Goal: Task Accomplishment & Management: Complete application form

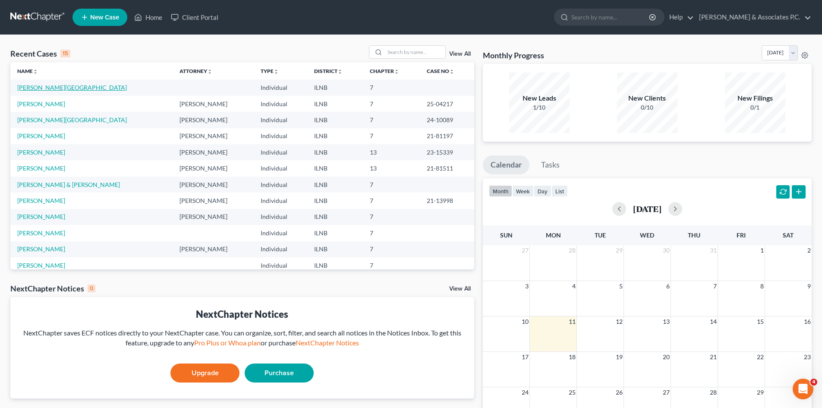
click at [38, 87] on link "[PERSON_NAME][GEOGRAPHIC_DATA]" at bounding box center [72, 87] width 110 height 7
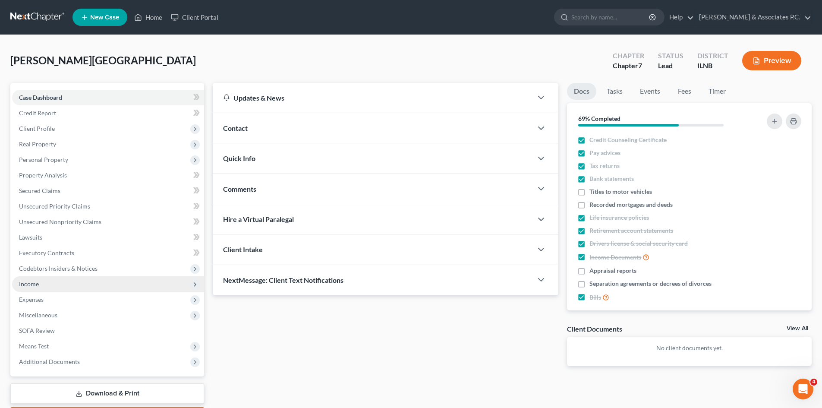
click at [32, 284] on span "Income" at bounding box center [29, 283] width 20 height 7
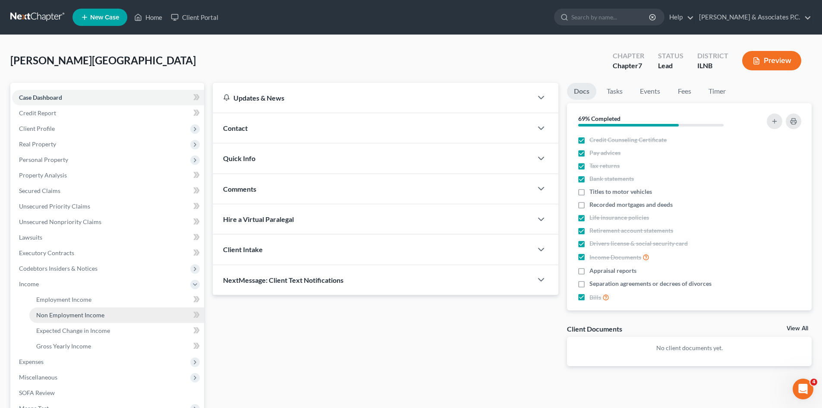
click at [63, 316] on span "Non Employment Income" at bounding box center [70, 314] width 68 height 7
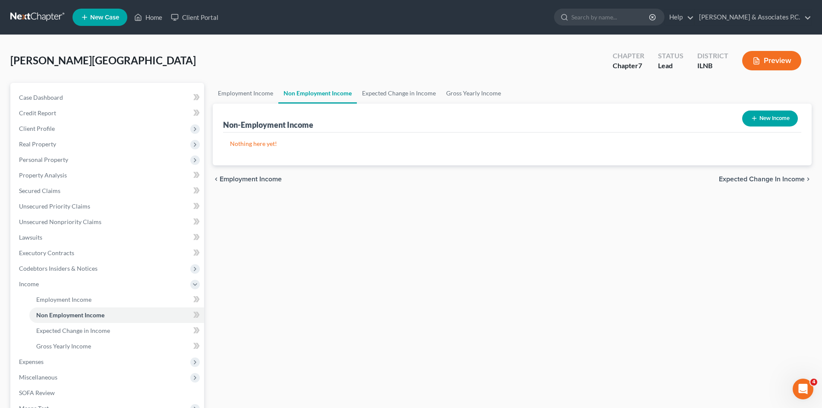
click at [757, 117] on button "New Income" at bounding box center [770, 119] width 56 height 16
select select "0"
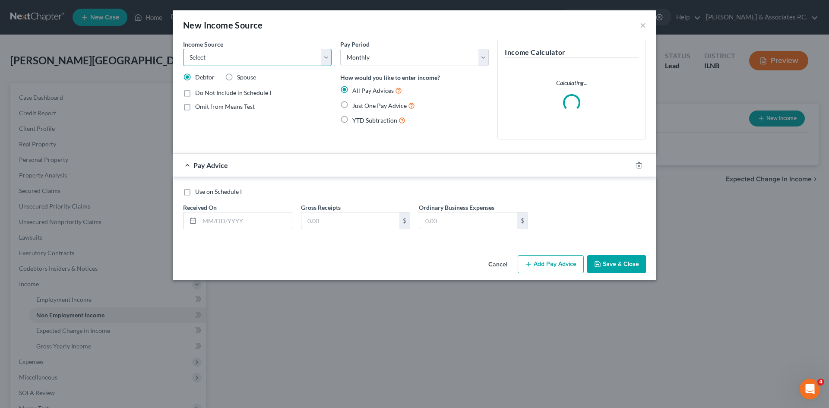
click at [295, 56] on select "Select Unemployment Disability (from employer) Pension Retirement Social Securi…" at bounding box center [257, 57] width 148 height 17
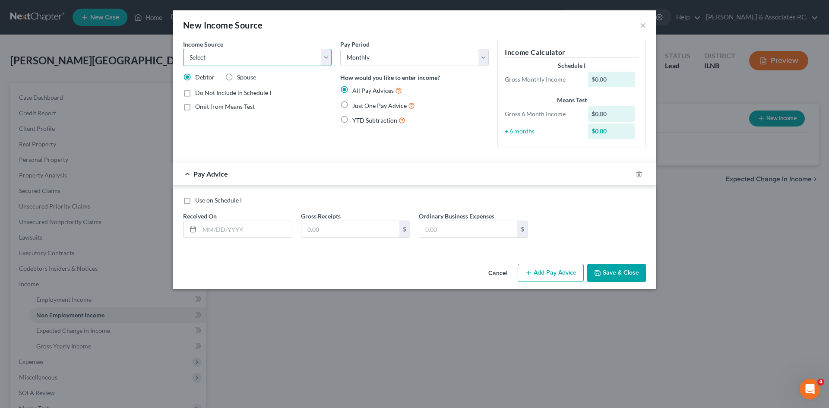
select select "9"
click at [183, 49] on select "Select Unemployment Disability (from employer) Pension Retirement Social Securi…" at bounding box center [257, 57] width 148 height 17
click at [614, 83] on div "$0.00" at bounding box center [611, 80] width 47 height 16
click at [265, 227] on input "text" at bounding box center [245, 229] width 92 height 16
click at [195, 201] on label "Use on Schedule I" at bounding box center [218, 200] width 47 height 9
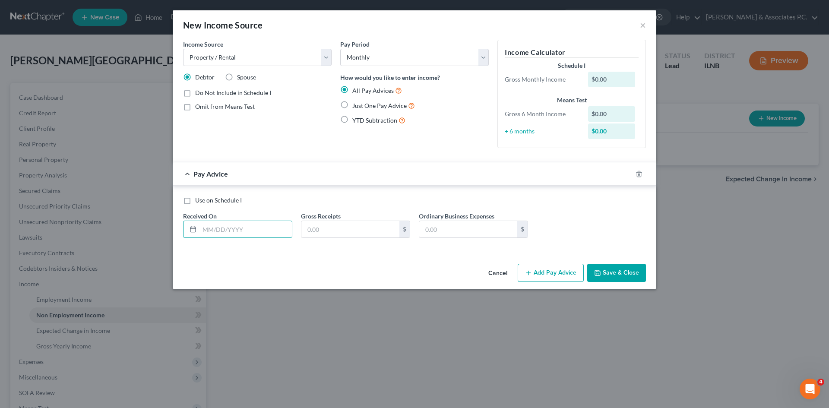
click at [199, 201] on input "Use on Schedule I" at bounding box center [202, 199] width 6 height 6
checkbox input "true"
click at [240, 232] on input "text" at bounding box center [245, 229] width 92 height 16
type input "[DATE]"
click at [360, 231] on input "text" at bounding box center [350, 229] width 98 height 16
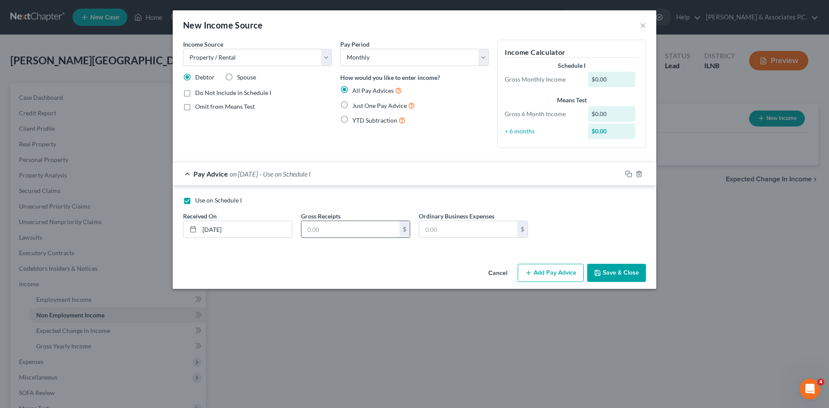
type input "1"
type input "2,400"
click at [195, 200] on label "Use on Schedule I" at bounding box center [218, 200] width 47 height 9
click at [199, 200] on input "Use on Schedule I" at bounding box center [202, 199] width 6 height 6
click at [195, 200] on label "Use on Schedule I" at bounding box center [218, 200] width 47 height 9
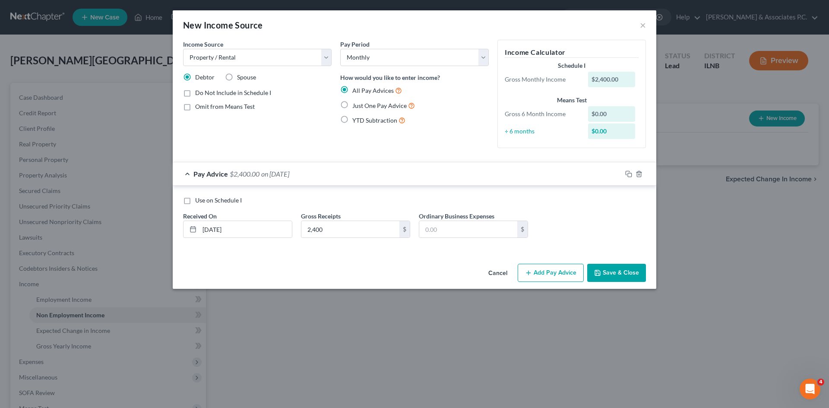
click at [199, 200] on input "Use on Schedule I" at bounding box center [202, 199] width 6 height 6
checkbox input "true"
click at [618, 272] on button "Save & Close" at bounding box center [616, 273] width 59 height 18
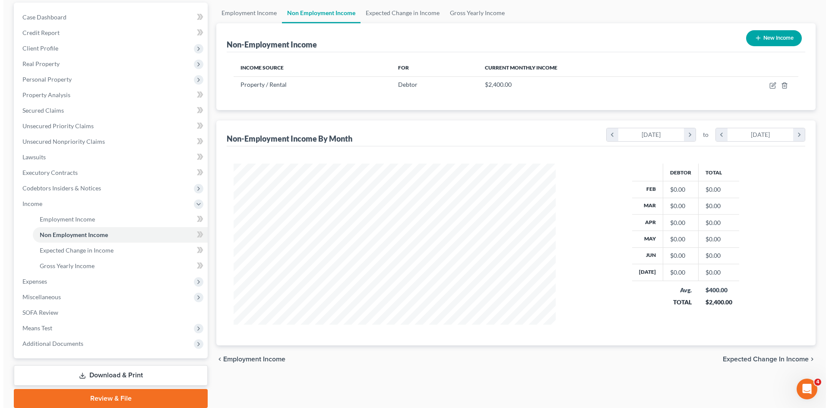
scroll to position [98, 0]
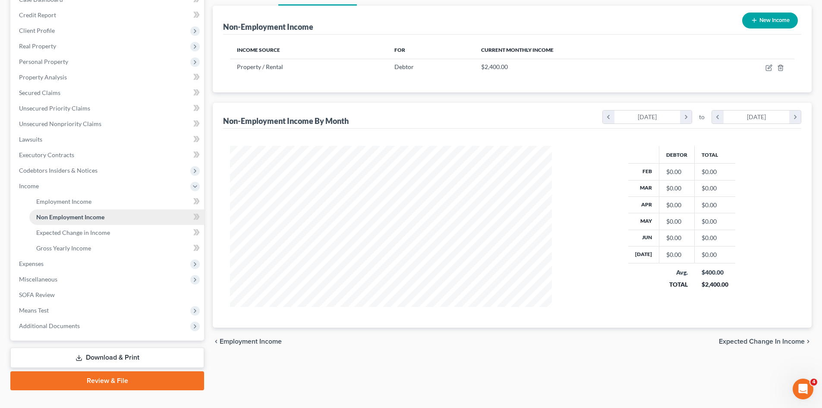
click at [95, 215] on span "Non Employment Income" at bounding box center [70, 216] width 68 height 7
click at [86, 212] on link "Non Employment Income" at bounding box center [116, 217] width 175 height 16
click at [197, 217] on icon at bounding box center [195, 217] width 4 height 6
click at [98, 220] on span "Non Employment Income" at bounding box center [70, 216] width 68 height 7
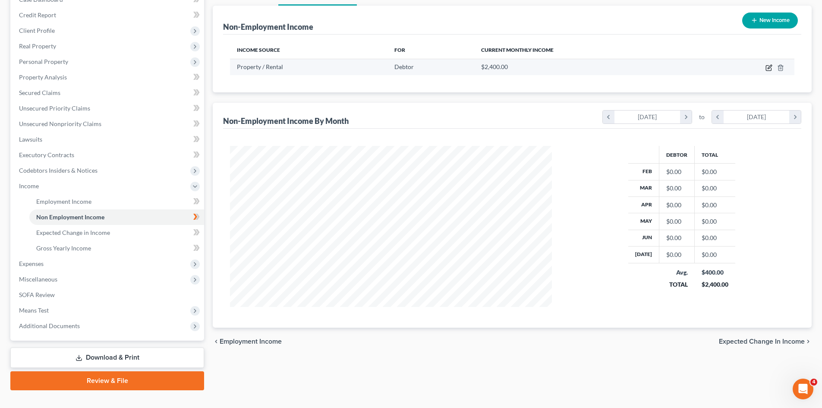
click at [767, 67] on icon "button" at bounding box center [768, 68] width 5 height 5
select select "9"
select select "0"
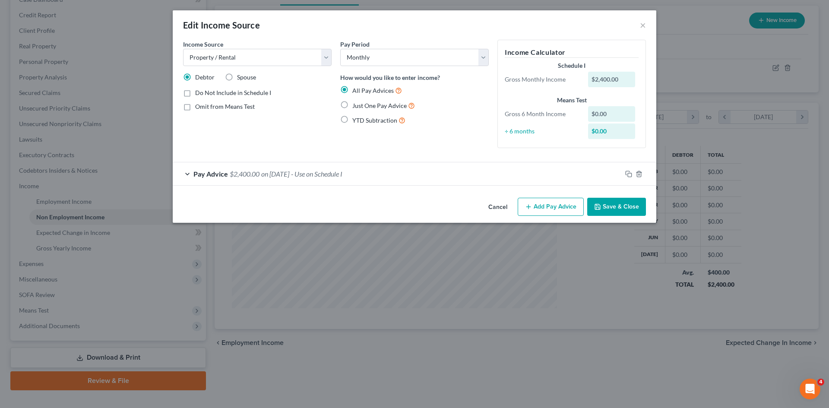
scroll to position [178, 373]
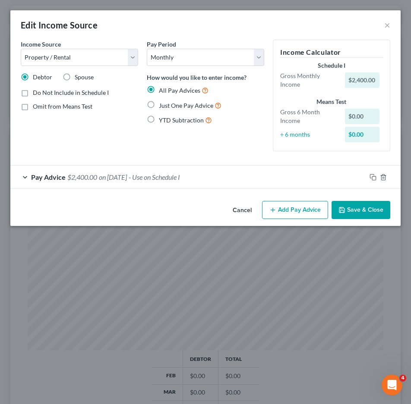
click at [340, 168] on div "Pay Advice $2,400.00 on [DATE] - Use on Schedule I" at bounding box center [188, 177] width 356 height 23
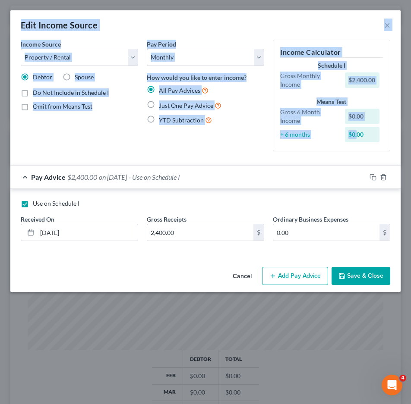
drag, startPoint x: 331, startPoint y: 157, endPoint x: 17, endPoint y: 29, distance: 339.2
click at [17, 29] on div "Edit Income Source × Income Source * Select Unemployment Disability (from emplo…" at bounding box center [205, 151] width 390 height 282
copy div "Edit Income Source × Income Source * Select Unemployment Disability (from emplo…"
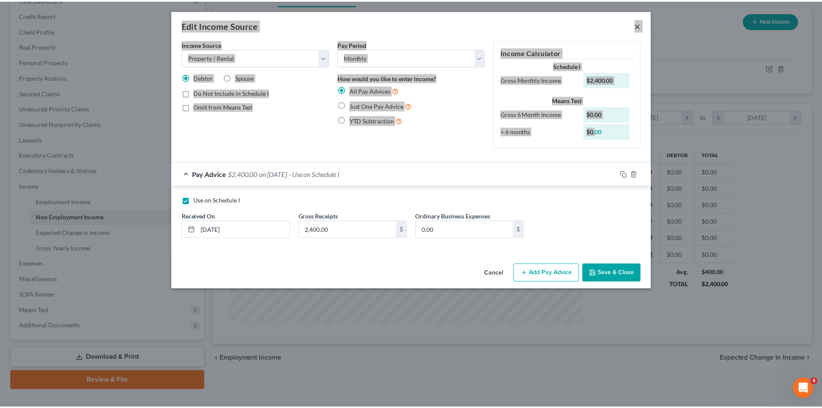
scroll to position [431510, 431330]
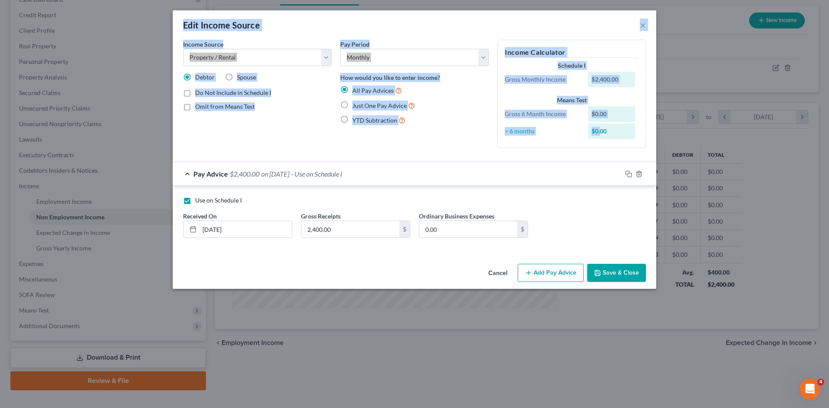
click at [444, 33] on div "Edit Income Source ×" at bounding box center [414, 24] width 483 height 29
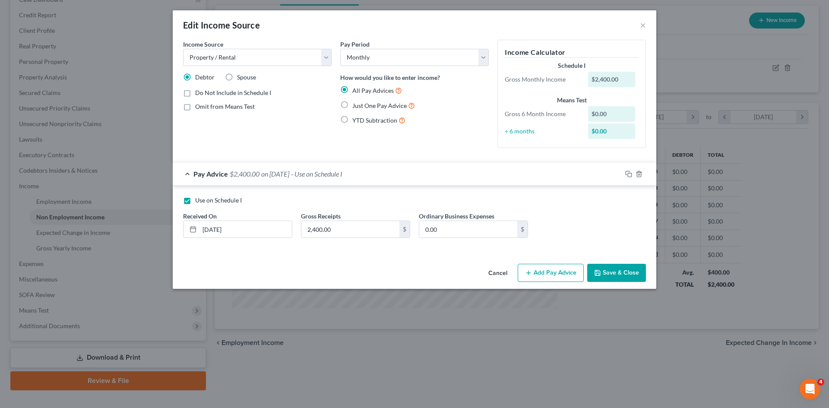
click at [616, 278] on button "Save & Close" at bounding box center [616, 273] width 59 height 18
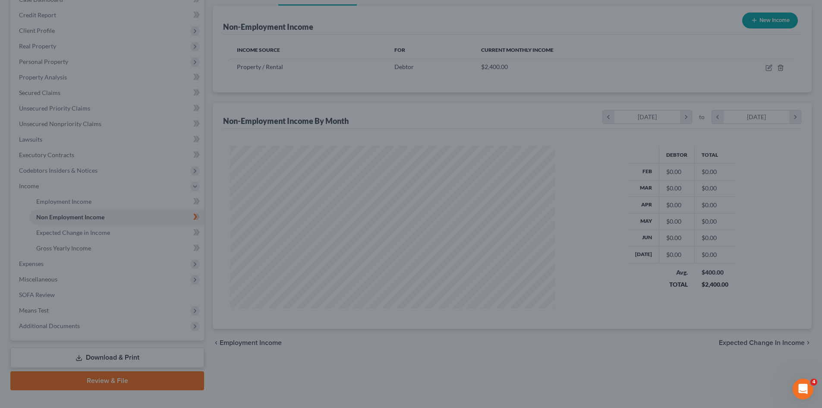
scroll to position [431512, 431333]
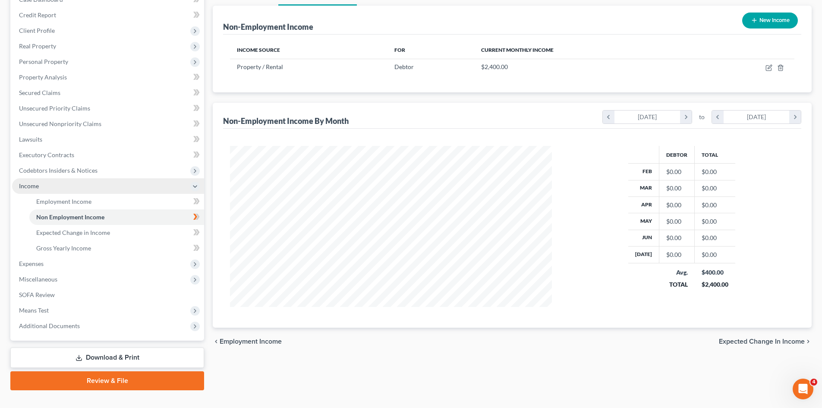
click at [25, 182] on span "Income" at bounding box center [29, 185] width 20 height 7
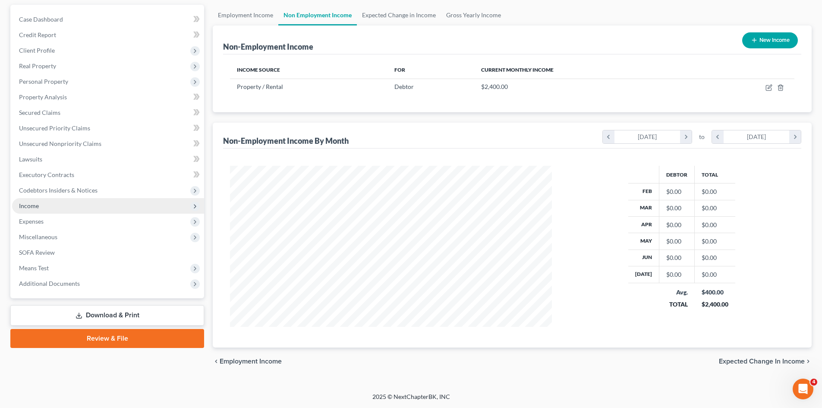
scroll to position [78, 0]
click at [25, 202] on span "Income" at bounding box center [29, 205] width 20 height 7
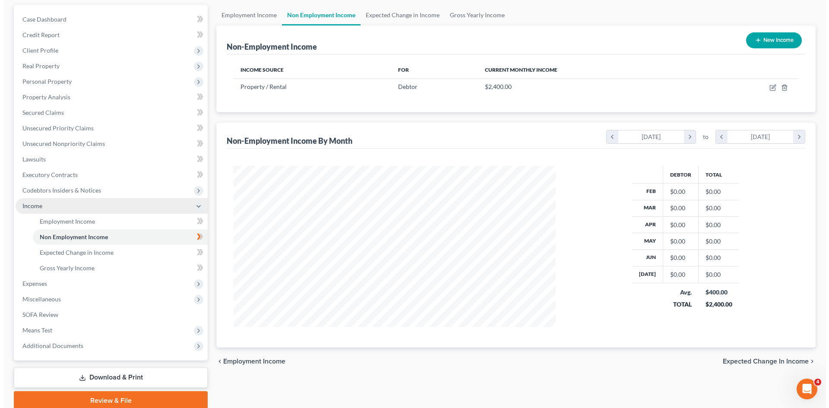
scroll to position [98, 0]
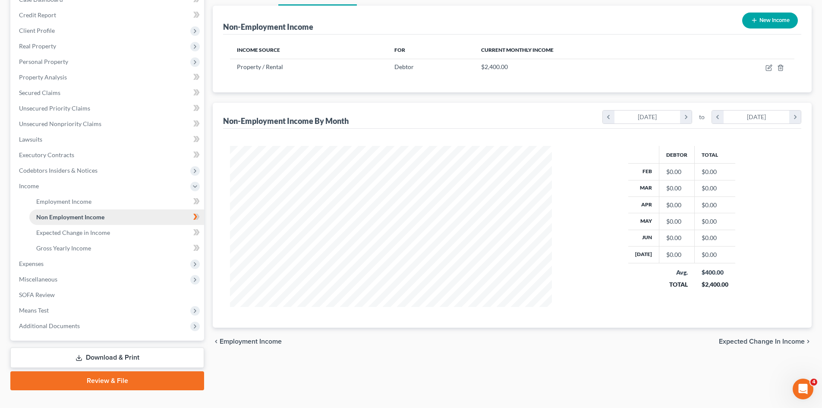
click at [42, 216] on span "Non Employment Income" at bounding box center [70, 216] width 68 height 7
click at [766, 66] on icon "button" at bounding box center [769, 67] width 7 height 7
select select "9"
select select "0"
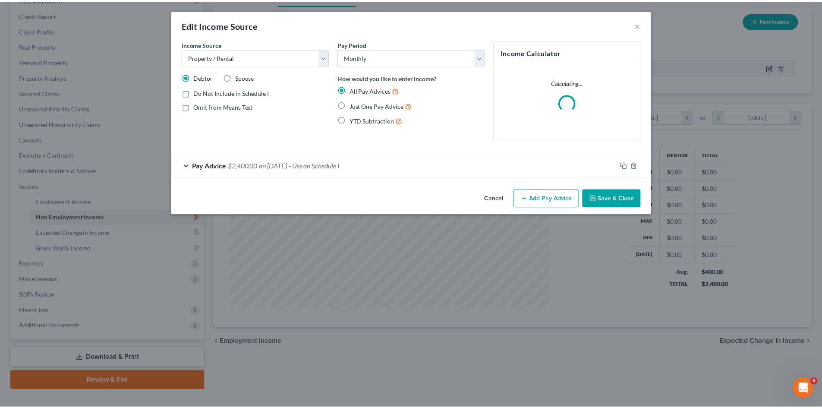
scroll to position [162, 342]
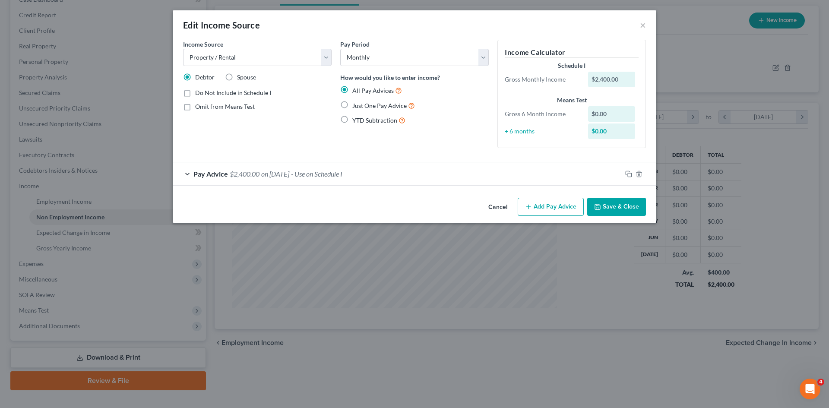
click at [624, 114] on div "$0.00" at bounding box center [611, 114] width 47 height 16
drag, startPoint x: 616, startPoint y: 113, endPoint x: 580, endPoint y: 113, distance: 36.7
click at [580, 113] on div "Gross 6 Month Income $0.00" at bounding box center [571, 114] width 142 height 16
click at [587, 158] on form "Income Source * Select Unemployment Disability (from employer) Pension Retireme…" at bounding box center [414, 113] width 463 height 146
click at [608, 132] on div "$0.00" at bounding box center [611, 131] width 47 height 16
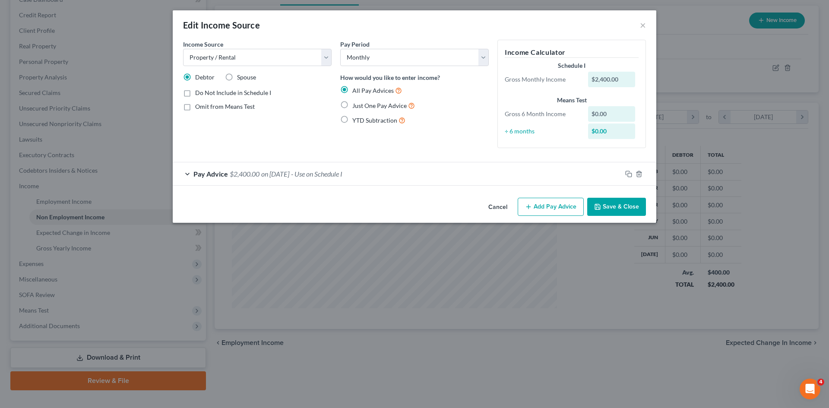
click at [621, 107] on div "$0.00" at bounding box center [611, 114] width 47 height 16
click at [619, 113] on div "$0.00" at bounding box center [611, 114] width 47 height 16
click at [610, 117] on div "$0.00" at bounding box center [611, 114] width 47 height 16
click at [594, 107] on div "$0.00" at bounding box center [611, 114] width 47 height 16
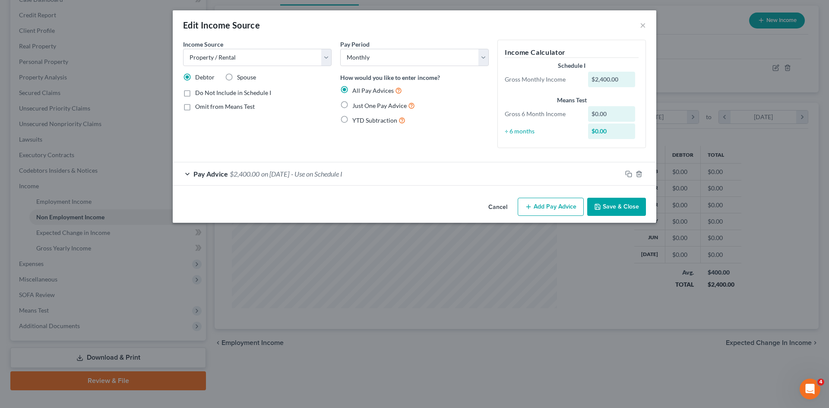
click at [594, 111] on div "$0.00" at bounding box center [611, 114] width 47 height 16
click at [633, 207] on button "Save & Close" at bounding box center [616, 207] width 59 height 18
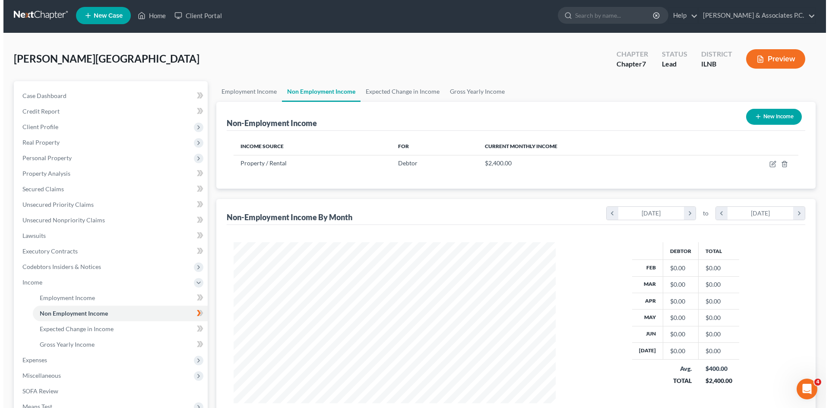
scroll to position [4, 0]
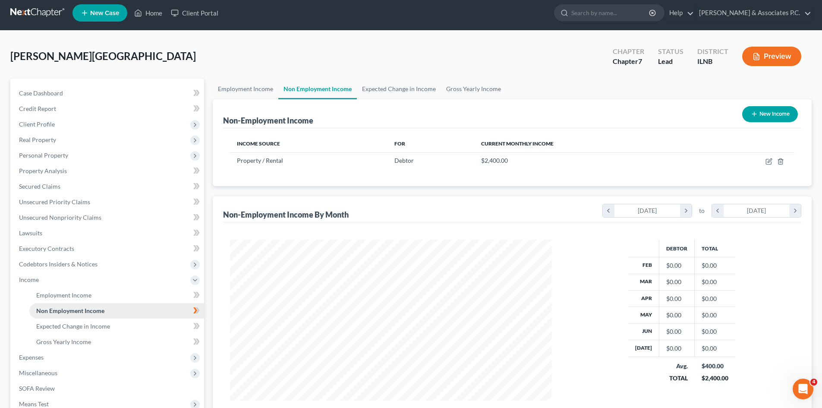
click at [84, 308] on span "Non Employment Income" at bounding box center [70, 310] width 68 height 7
click at [83, 308] on span "Non Employment Income" at bounding box center [70, 310] width 68 height 7
click at [769, 162] on icon "button" at bounding box center [770, 160] width 4 height 4
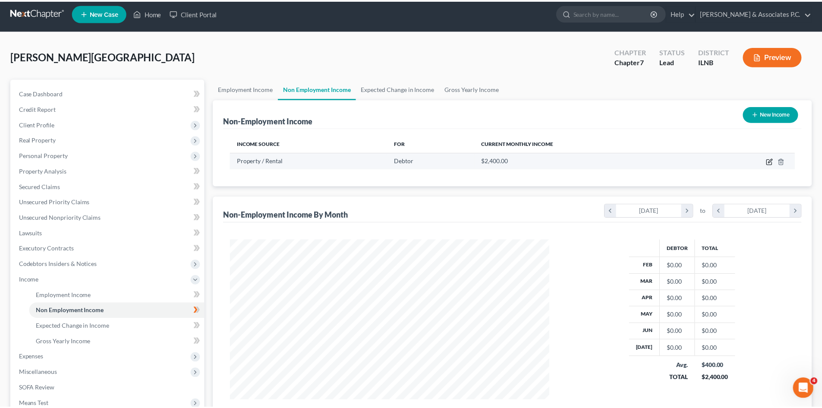
scroll to position [162, 342]
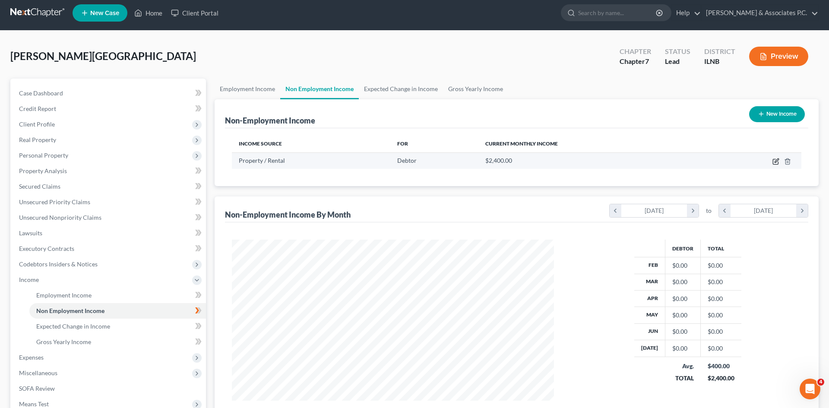
select select "9"
select select "0"
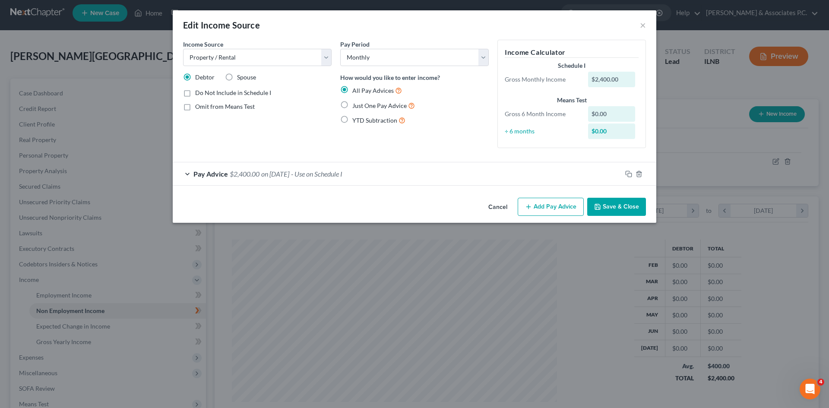
click at [195, 107] on label "Omit from Means Test" at bounding box center [225, 106] width 60 height 9
click at [199, 107] on input "Omit from Means Test" at bounding box center [202, 105] width 6 height 6
click at [195, 107] on label "Omit from Means Test" at bounding box center [225, 106] width 60 height 9
click at [199, 107] on input "Omit from Means Test" at bounding box center [202, 105] width 6 height 6
checkbox input "false"
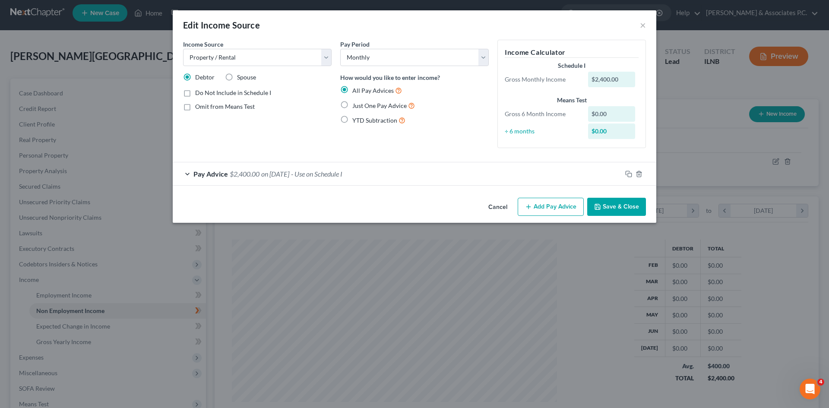
click at [195, 94] on label "Do Not Include in Schedule I" at bounding box center [233, 92] width 76 height 9
click at [199, 94] on input "Do Not Include in Schedule I" at bounding box center [202, 91] width 6 height 6
click at [195, 94] on label "Do Not Include in Schedule I" at bounding box center [233, 92] width 76 height 9
click at [199, 94] on input "Do Not Include in Schedule I" at bounding box center [202, 91] width 6 height 6
checkbox input "false"
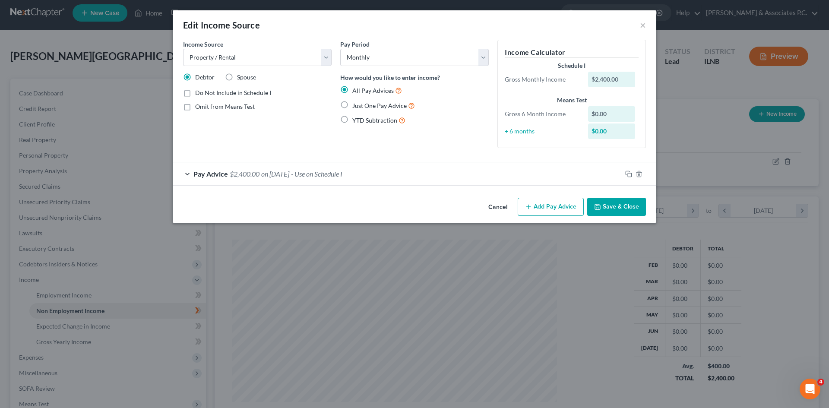
click at [352, 106] on label "Just One Pay Advice" at bounding box center [383, 106] width 63 height 10
click at [356, 106] on input "Just One Pay Advice" at bounding box center [359, 104] width 6 height 6
radio input "true"
click at [619, 119] on div "$0.00" at bounding box center [611, 114] width 47 height 16
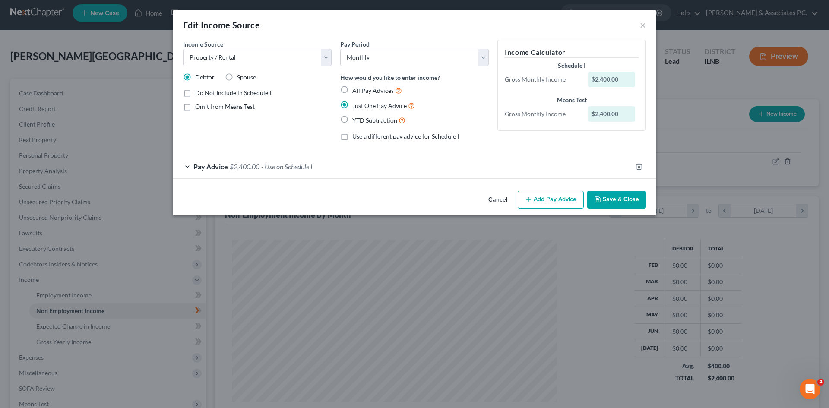
click at [598, 199] on icon "button" at bounding box center [597, 199] width 7 height 7
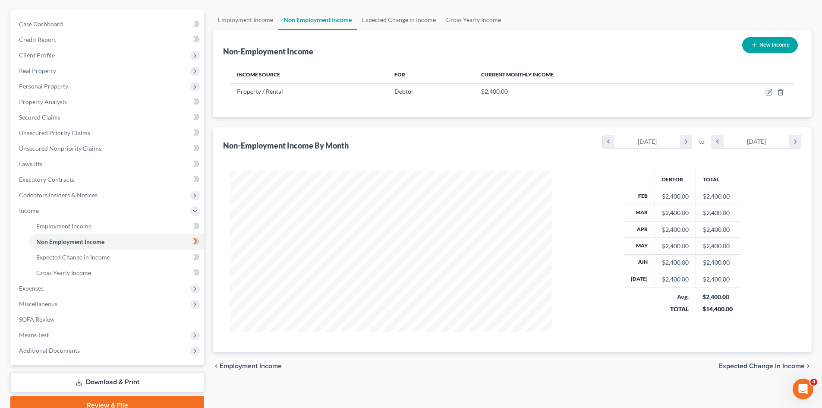
scroll to position [76, 0]
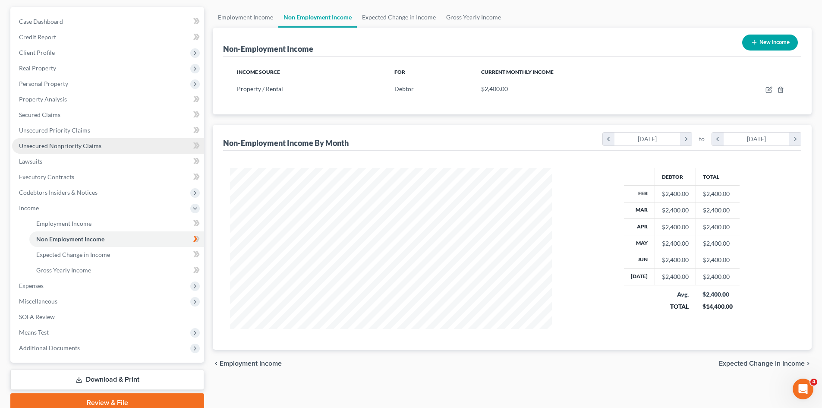
click at [42, 149] on span "Unsecured Nonpriority Claims" at bounding box center [60, 145] width 82 height 7
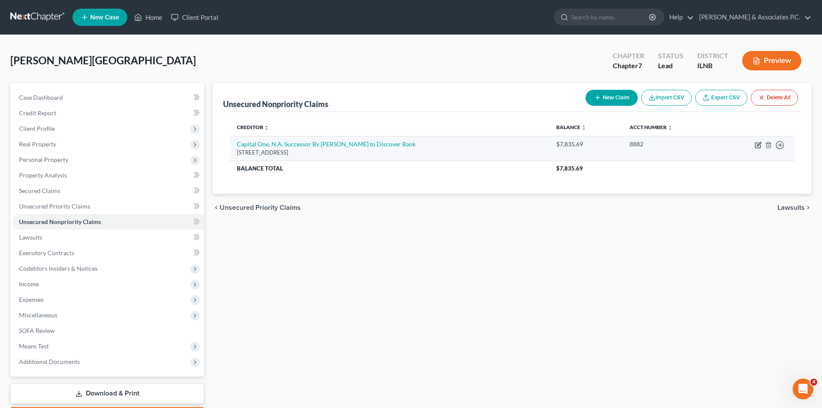
click at [759, 146] on icon "button" at bounding box center [758, 145] width 7 height 7
select select "46"
select select "0"
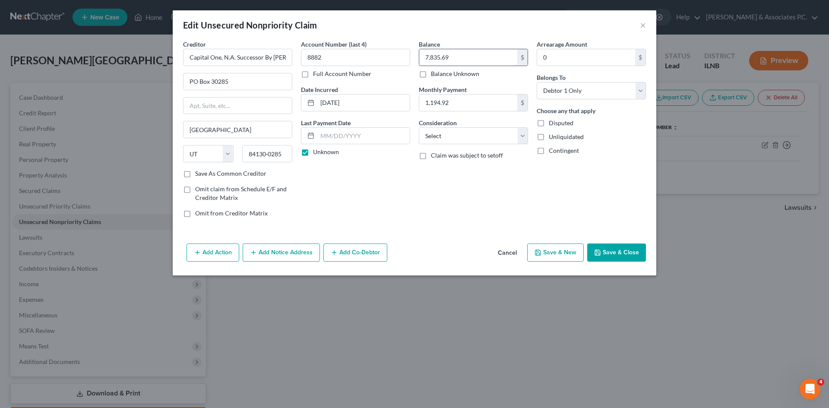
click at [462, 57] on input "7,835.69" at bounding box center [468, 57] width 98 height 16
type input "8,740.88"
click at [643, 254] on button "Save & Close" at bounding box center [616, 252] width 59 height 18
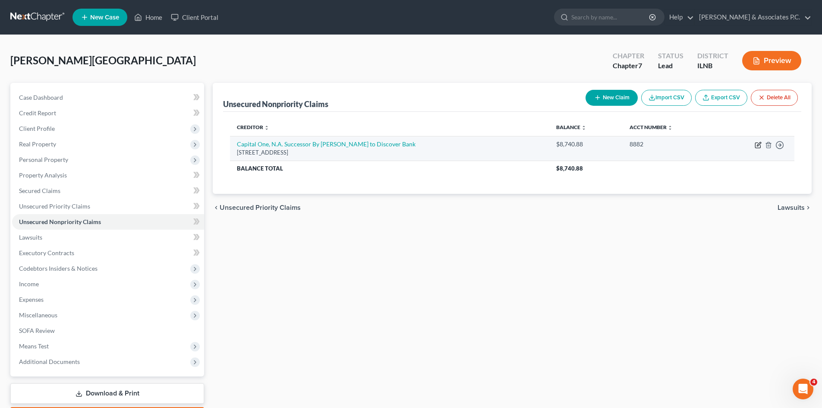
click at [759, 143] on icon "button" at bounding box center [759, 144] width 4 height 4
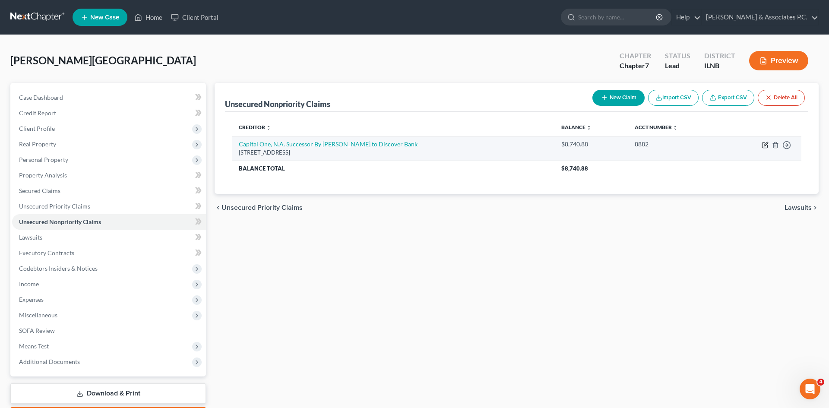
select select "46"
select select "0"
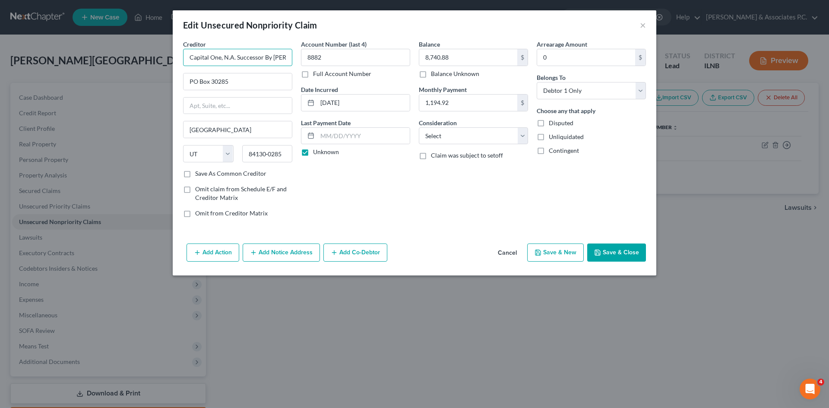
scroll to position [0, 52]
drag, startPoint x: 191, startPoint y: 56, endPoint x: 308, endPoint y: 75, distance: 118.4
click at [308, 75] on div "Creditor * Capital One, N.A. Successor By Merger to Discover Bank PO Box 30285 …" at bounding box center [414, 132] width 471 height 185
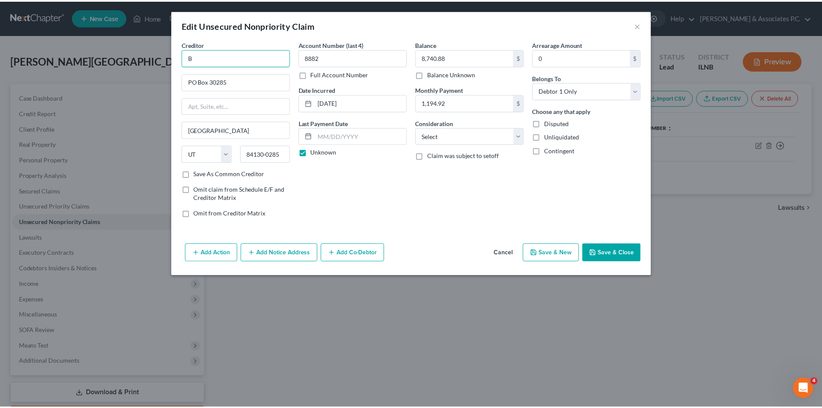
scroll to position [0, 0]
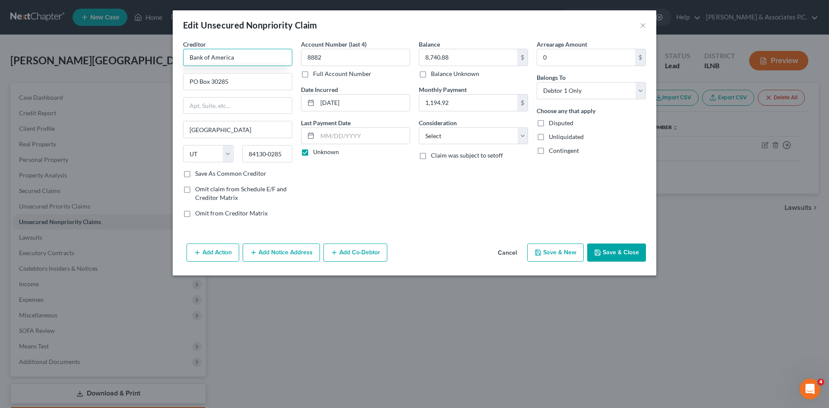
type input "Bank of America"
click at [605, 249] on button "Save & Close" at bounding box center [616, 252] width 59 height 18
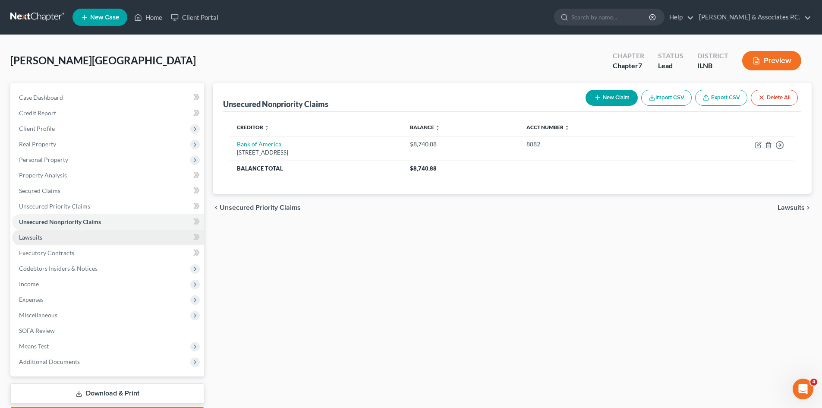
click at [25, 240] on span "Lawsuits" at bounding box center [30, 237] width 23 height 7
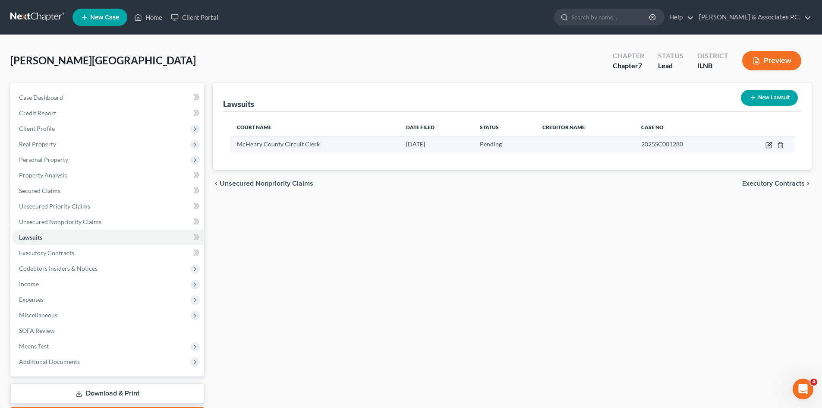
click at [771, 143] on icon "button" at bounding box center [770, 144] width 4 height 4
select select "14"
select select "0"
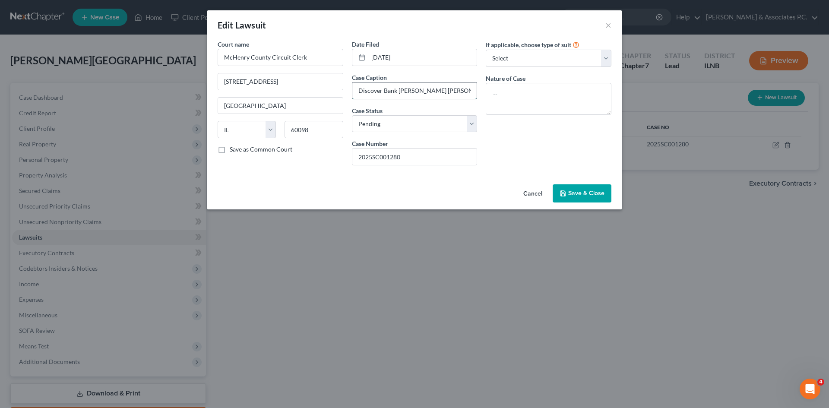
click at [376, 93] on input "Discover Bank [PERSON_NAME] [PERSON_NAME]" at bounding box center [414, 90] width 125 height 16
click at [360, 91] on input "Discover Bank [PERSON_NAME] [PERSON_NAME]" at bounding box center [414, 90] width 125 height 16
click at [356, 91] on input "Discover Bank [PERSON_NAME] [PERSON_NAME]" at bounding box center [414, 90] width 125 height 16
click at [580, 191] on span "Save & Close" at bounding box center [586, 193] width 36 height 7
